Goal: Book appointment/travel/reservation

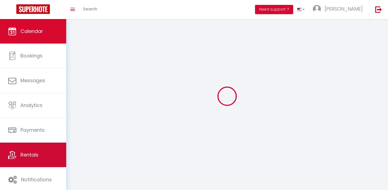
select select
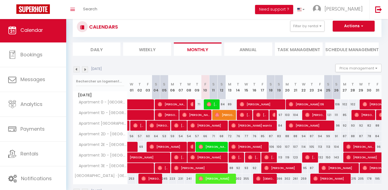
scroll to position [31, 0]
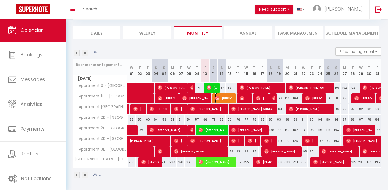
click at [219, 98] on img at bounding box center [217, 98] width 4 height 4
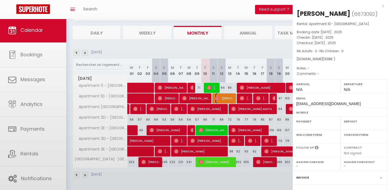
select select "OK"
select select "0"
select select "1"
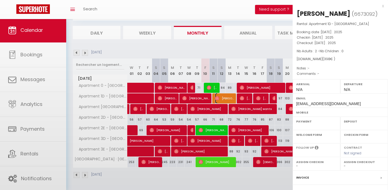
select select
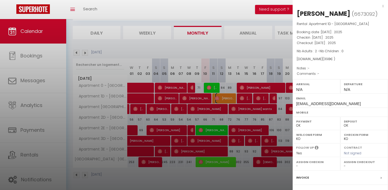
scroll to position [59, 0]
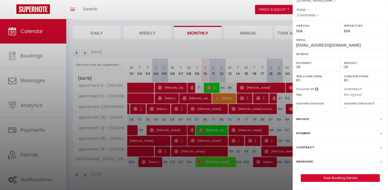
click at [303, 145] on label "Contract" at bounding box center [305, 148] width 18 height 6
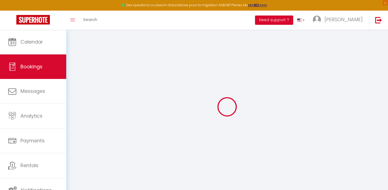
select select
checkbox input "false"
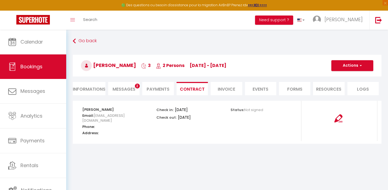
click at [131, 90] on span "Messages" at bounding box center [123, 89] width 23 height 6
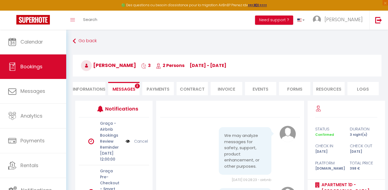
scroll to position [169, 0]
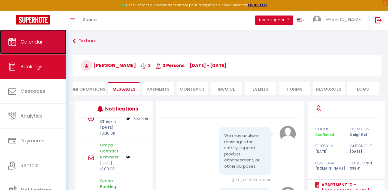
click at [29, 40] on span "Calendar" at bounding box center [31, 41] width 23 height 7
